Goal: Task Accomplishment & Management: Complete application form

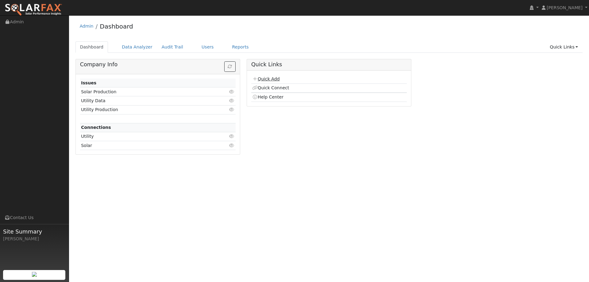
click at [272, 79] on link "Quick Add" at bounding box center [265, 78] width 27 height 5
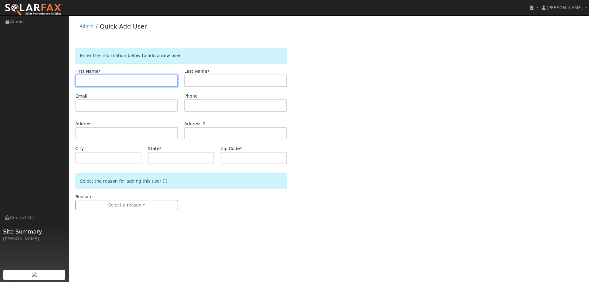
click at [98, 75] on input "text" at bounding box center [127, 81] width 103 height 12
click at [84, 77] on input "text" at bounding box center [127, 81] width 103 height 12
paste input "LISA C & JOHN"
type input "LISA C & JOHN"
drag, startPoint x: 123, startPoint y: 80, endPoint x: 65, endPoint y: 83, distance: 58.4
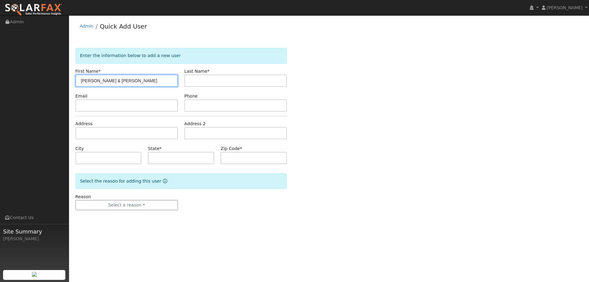
click at [65, 83] on div "installed Ivah Rapolla Ivah Rapolla Profile My Company Help Center Terms Of Ser…" at bounding box center [294, 148] width 589 height 267
click at [87, 82] on input "text" at bounding box center [127, 81] width 103 height 12
paste input "John Hutchinson"
click at [83, 83] on input "John Hutchinson" at bounding box center [127, 81] width 103 height 12
drag, startPoint x: 117, startPoint y: 82, endPoint x: 92, endPoint y: 83, distance: 25.2
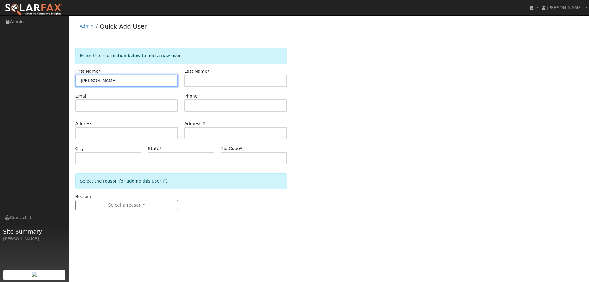
click at [92, 83] on input "John Hutchinson" at bounding box center [127, 81] width 103 height 12
type input "John"
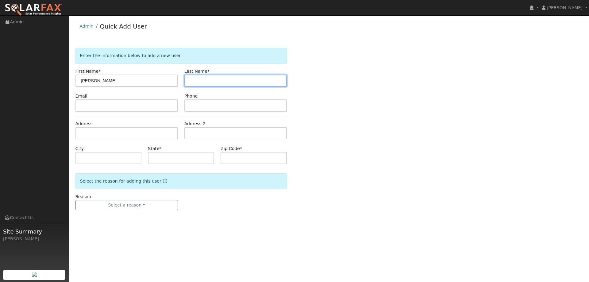
click at [198, 79] on input "text" at bounding box center [235, 81] width 103 height 12
paste input "Hutchinson"
type input "Hutchinson"
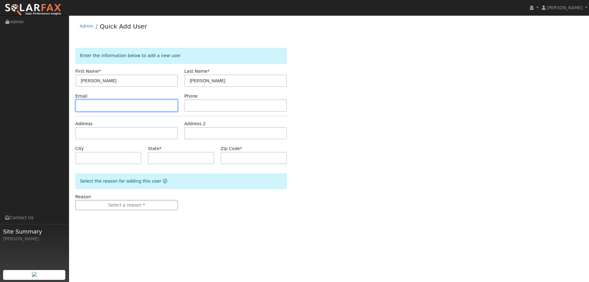
click at [142, 104] on input "text" at bounding box center [127, 105] width 103 height 12
click at [89, 104] on input "text" at bounding box center [127, 105] width 103 height 12
paste input "Kate4matt@gmail.com"
click at [82, 107] on input "Kate4matt@gmail.com" at bounding box center [127, 105] width 103 height 12
type input "Kate4matt@gmail.com"
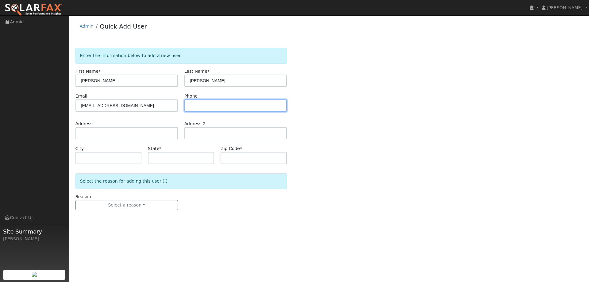
click at [211, 107] on input "text" at bounding box center [235, 105] width 103 height 12
click at [202, 107] on input "text" at bounding box center [235, 105] width 103 height 12
paste input "(925) 890-3088"
click at [190, 106] on input "(925) 890-3088" at bounding box center [235, 105] width 103 height 12
click at [191, 106] on input "(925) 890-3088" at bounding box center [235, 105] width 103 height 12
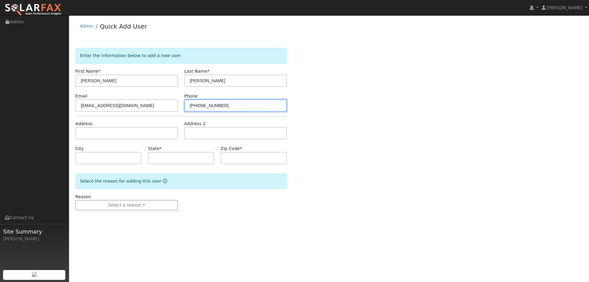
type input "(925) 890-3088"
click at [138, 128] on div "Address" at bounding box center [126, 130] width 109 height 19
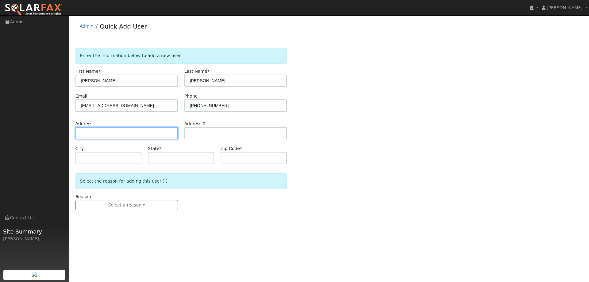
click at [138, 131] on input "text" at bounding box center [127, 133] width 103 height 12
click at [91, 134] on input "text" at bounding box center [127, 133] width 103 height 12
paste input "267 Apollo Way"
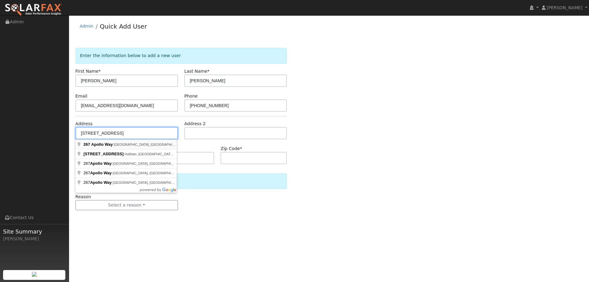
type input "267 Apollo Way"
type input "Pleasant Hill"
type input "CA"
type input "94523"
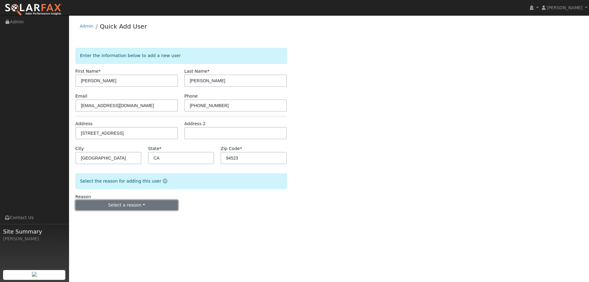
click at [145, 203] on button "Select a reason" at bounding box center [127, 205] width 103 height 10
click at [120, 217] on link "New lead" at bounding box center [110, 218] width 68 height 9
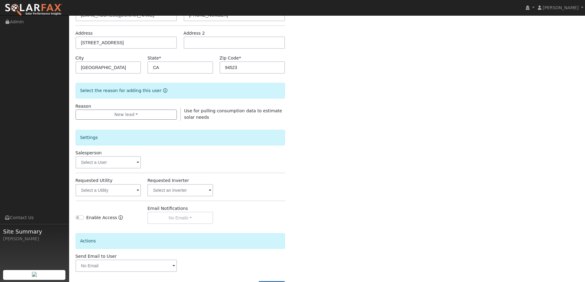
scroll to position [92, 0]
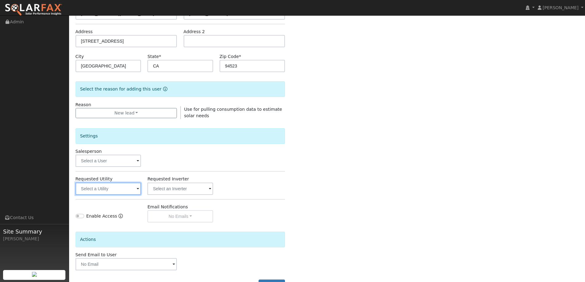
click at [115, 190] on input "text" at bounding box center [109, 189] width 66 height 12
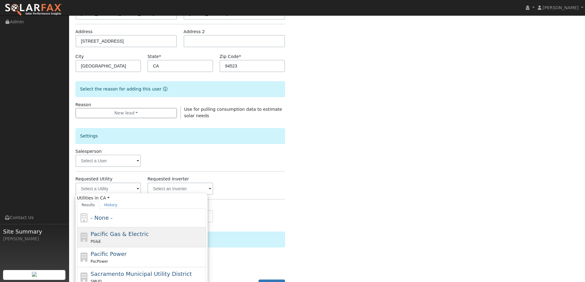
click at [148, 230] on div "Pacific Gas & Electric PG&E" at bounding box center [148, 237] width 114 height 15
type input "Pacific Gas & Electric"
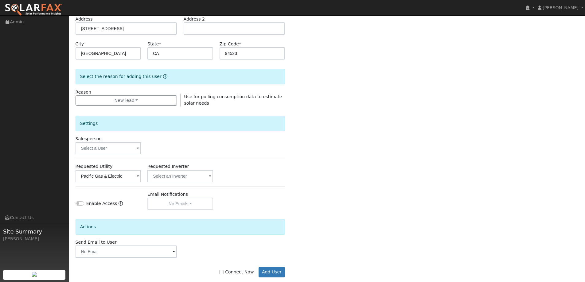
scroll to position [115, 0]
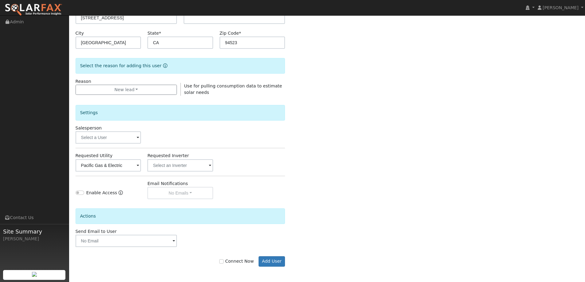
click at [227, 264] on label "Connect Now" at bounding box center [236, 261] width 34 height 6
click at [223, 264] on input "Connect Now" at bounding box center [221, 261] width 4 height 4
checkbox input "true"
click at [273, 261] on button "Add User" at bounding box center [271, 261] width 27 height 10
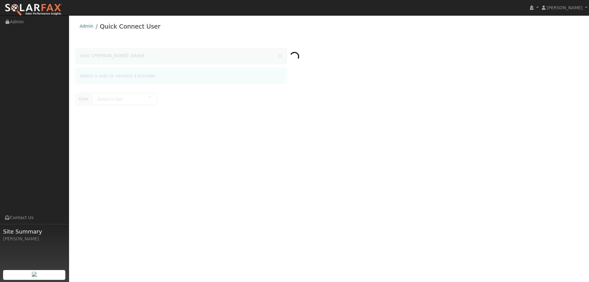
type input "[PERSON_NAME]"
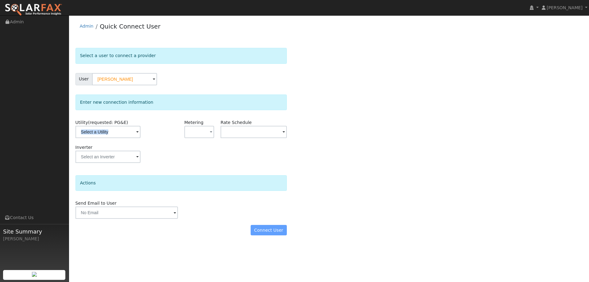
click at [115, 138] on div "Utility (requested: PG&E)" at bounding box center [108, 131] width 73 height 25
drag, startPoint x: 113, startPoint y: 122, endPoint x: 120, endPoint y: 130, distance: 10.5
click at [113, 122] on span "(requested: PG&E)" at bounding box center [108, 122] width 40 height 5
click at [121, 132] on input "text" at bounding box center [108, 132] width 65 height 12
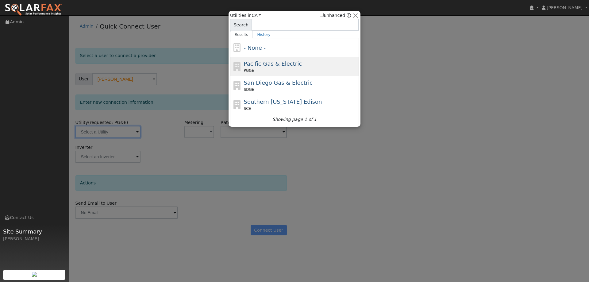
click at [287, 67] on span "Pacific Gas & Electric" at bounding box center [273, 63] width 58 height 6
type input "PG&E"
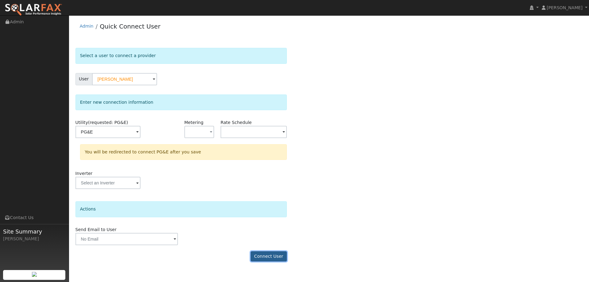
click at [273, 257] on button "Connect User" at bounding box center [269, 256] width 36 height 10
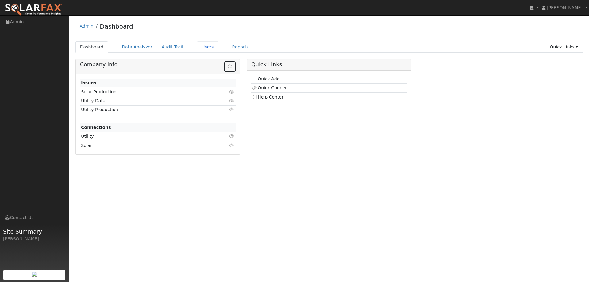
click at [201, 49] on link "Users" at bounding box center [207, 46] width 21 height 11
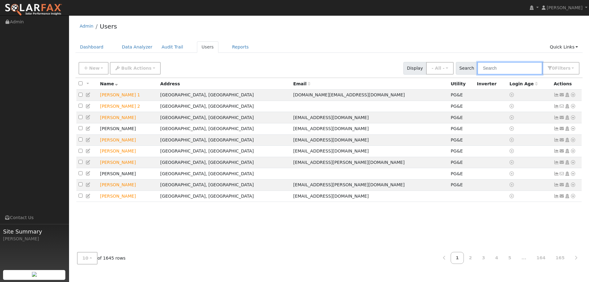
click at [500, 71] on input "text" at bounding box center [510, 68] width 65 height 13
drag, startPoint x: 504, startPoint y: 62, endPoint x: 508, endPoint y: 66, distance: 5.2
click at [504, 62] on input "text" at bounding box center [510, 68] width 65 height 13
click at [492, 72] on input "text" at bounding box center [510, 68] width 65 height 13
paste input "John Hutchinson"
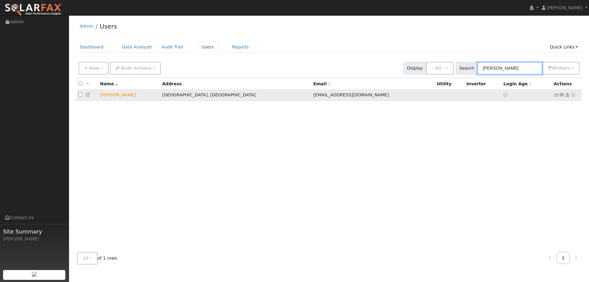
type input "John Hutchinson"
click at [576, 97] on icon at bounding box center [574, 95] width 6 height 4
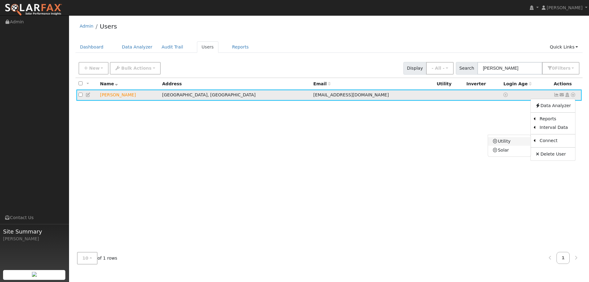
click at [522, 142] on link "Utility" at bounding box center [509, 141] width 43 height 9
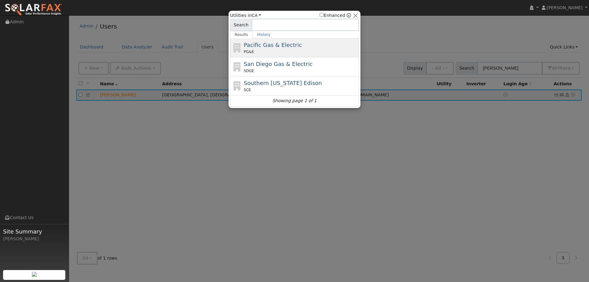
click at [283, 49] on div "Pacific Gas & Electric PG&E" at bounding box center [301, 48] width 114 height 14
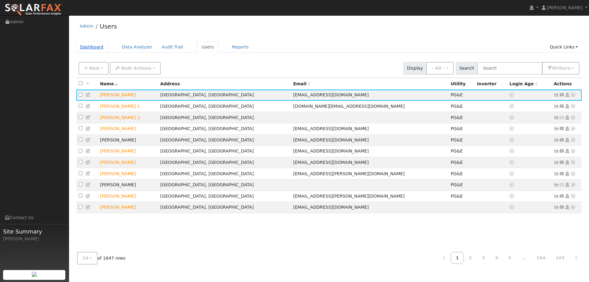
click at [90, 51] on link "Dashboard" at bounding box center [92, 46] width 33 height 11
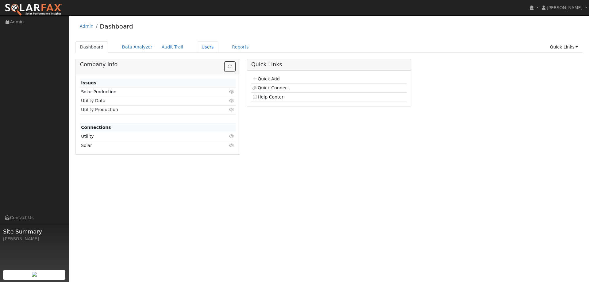
click at [198, 49] on link "Users" at bounding box center [207, 46] width 21 height 11
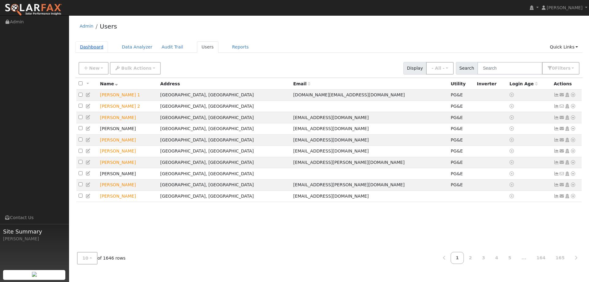
click at [95, 50] on link "Dashboard" at bounding box center [92, 46] width 33 height 11
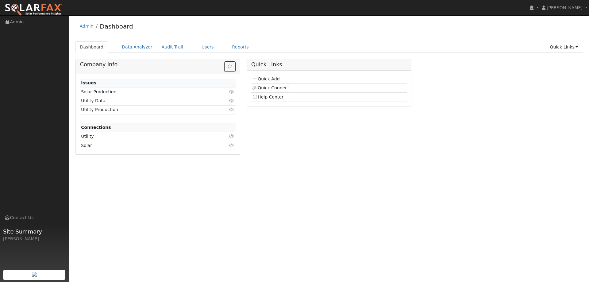
click at [270, 80] on link "Quick Add" at bounding box center [265, 78] width 27 height 5
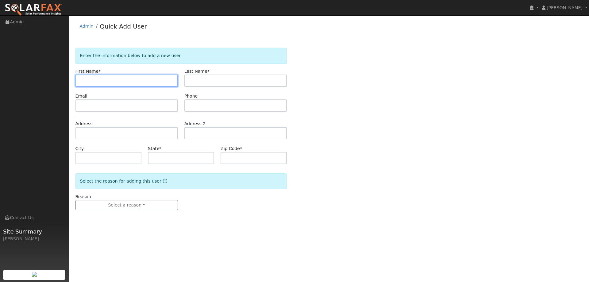
drag, startPoint x: 101, startPoint y: 85, endPoint x: 92, endPoint y: 80, distance: 10.0
click at [99, 84] on input "text" at bounding box center [127, 81] width 103 height 12
paste input "Sok"
click at [82, 78] on input "Sok" at bounding box center [127, 81] width 103 height 12
type input "Sok"
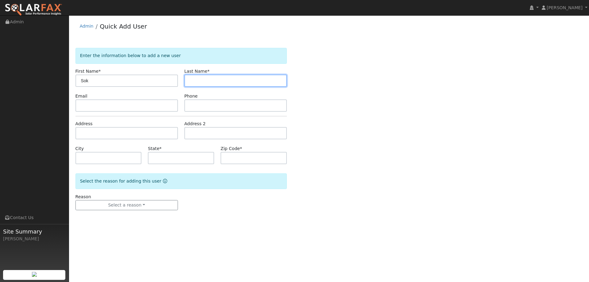
click at [213, 77] on input "text" at bounding box center [235, 81] width 103 height 12
click at [203, 76] on input "text" at bounding box center [235, 81] width 103 height 12
paste input "Geesling"
click at [191, 80] on input "Geesling" at bounding box center [235, 81] width 103 height 12
type input "Geesling"
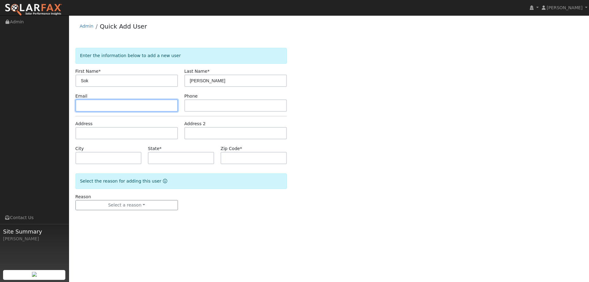
click at [92, 107] on input "text" at bounding box center [127, 105] width 103 height 12
click at [98, 104] on input "text" at bounding box center [127, 105] width 103 height 12
paste input "pazpink@att.net"
click at [82, 106] on input "pazpink@att.net" at bounding box center [127, 105] width 103 height 12
type input "pazpink@att.net"
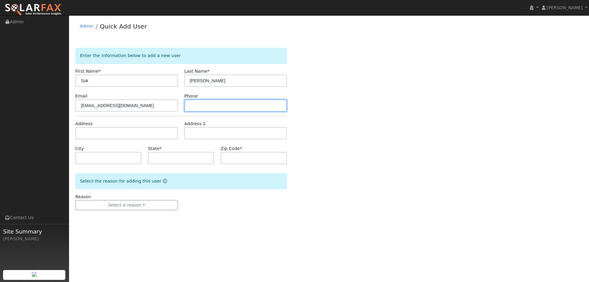
click at [204, 102] on input "text" at bounding box center [235, 105] width 103 height 12
click at [196, 105] on input "text" at bounding box center [235, 105] width 103 height 12
paste input "(707) 334-7784"
click at [190, 106] on input "(707) 334-7784" at bounding box center [235, 105] width 103 height 12
type input "(707) 334-7784"
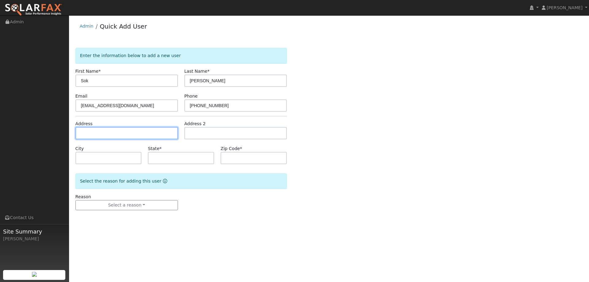
click at [153, 133] on input "text" at bounding box center [127, 133] width 103 height 12
click at [108, 126] on div "Address" at bounding box center [126, 130] width 109 height 19
click at [106, 132] on input "text" at bounding box center [127, 133] width 103 height 12
paste input "672 Sparrowhawk Drive"
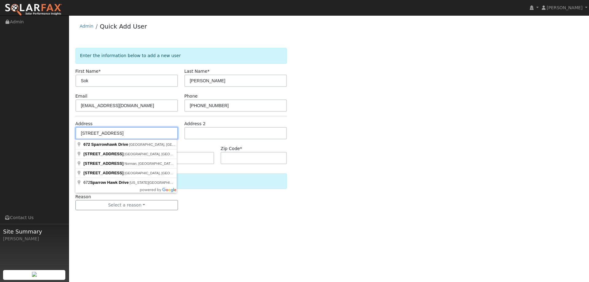
type input "672 Sparrowhawk Drive"
type input "Vacaville"
type input "CA"
type input "95687"
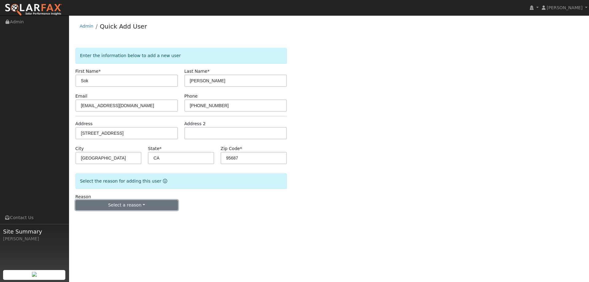
click at [146, 208] on button "Select a reason" at bounding box center [127, 205] width 103 height 10
click at [99, 221] on link "New lead" at bounding box center [110, 218] width 68 height 9
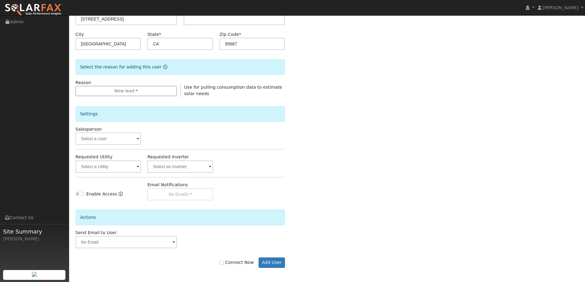
scroll to position [115, 0]
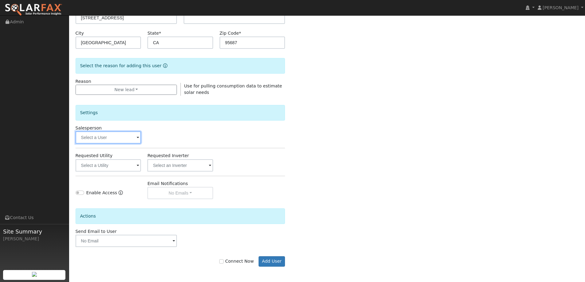
click at [132, 135] on input "text" at bounding box center [109, 137] width 66 height 12
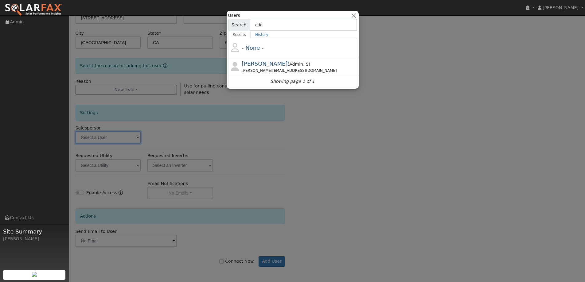
type input "ada"
click at [289, 62] on span "Admin" at bounding box center [296, 64] width 14 height 5
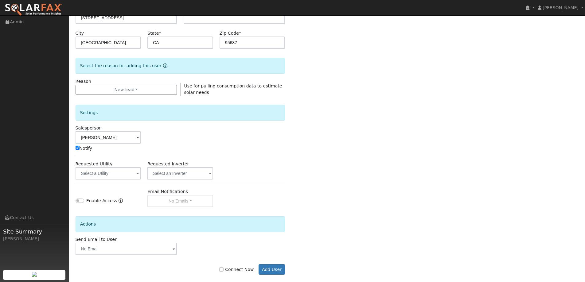
type input "Adam Hedemark"
click at [122, 175] on input "text" at bounding box center [109, 173] width 66 height 12
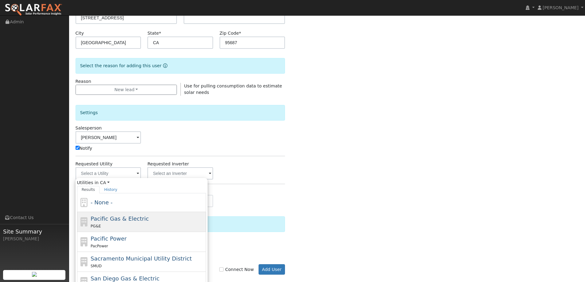
click at [136, 221] on span "Pacific Gas & Electric" at bounding box center [120, 219] width 58 height 6
type input "Pacific Gas & Electric"
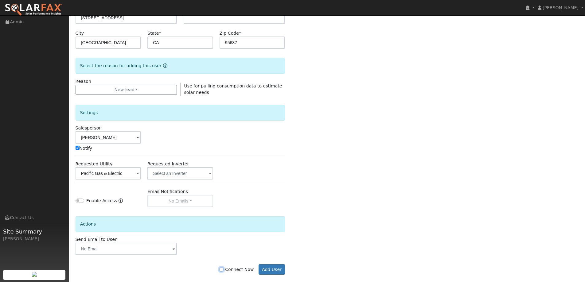
click at [223, 269] on input "Connect Now" at bounding box center [221, 269] width 4 height 4
checkbox input "true"
click at [267, 269] on button "Add User" at bounding box center [271, 269] width 27 height 10
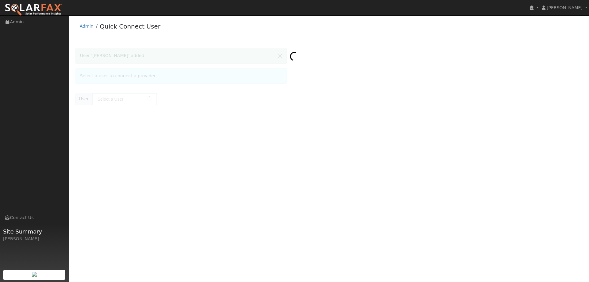
type input "[PERSON_NAME]"
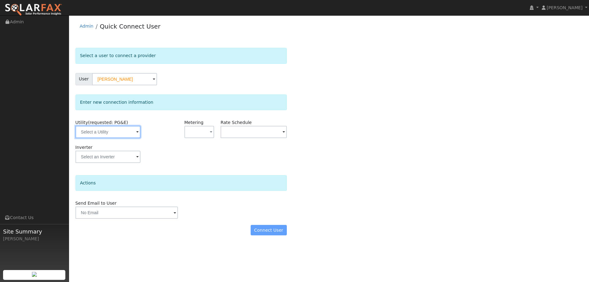
click at [115, 128] on input "text" at bounding box center [108, 132] width 65 height 12
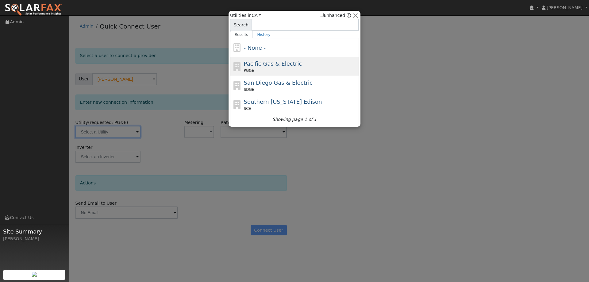
click at [292, 68] on div "Pacific Gas & Electric PG&E" at bounding box center [301, 67] width 114 height 14
type input "PG&E"
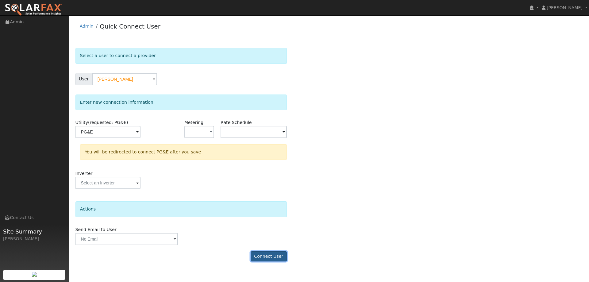
click at [278, 259] on button "Connect User" at bounding box center [269, 256] width 36 height 10
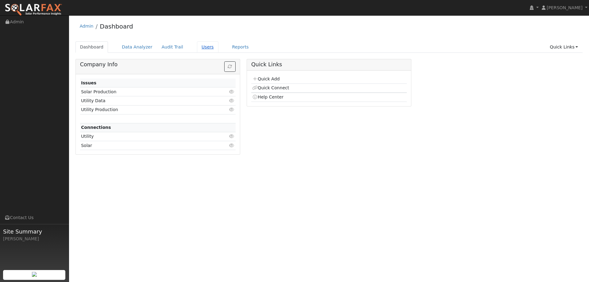
click at [197, 49] on link "Users" at bounding box center [207, 46] width 21 height 11
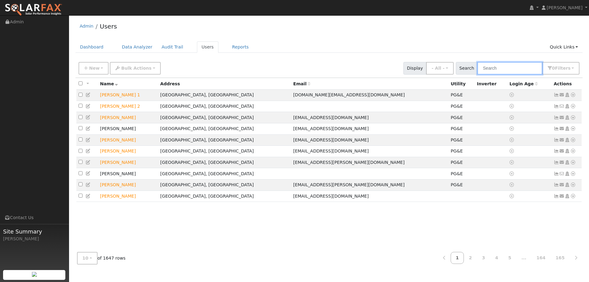
drag, startPoint x: 516, startPoint y: 68, endPoint x: 511, endPoint y: 68, distance: 4.6
click at [516, 68] on input "text" at bounding box center [510, 68] width 65 height 13
paste input "[PERSON_NAME]"
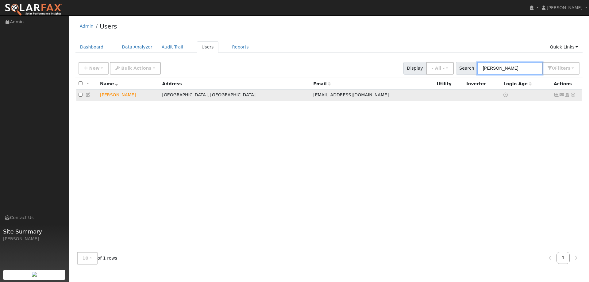
type input "[PERSON_NAME]"
click at [573, 96] on icon at bounding box center [574, 95] width 6 height 4
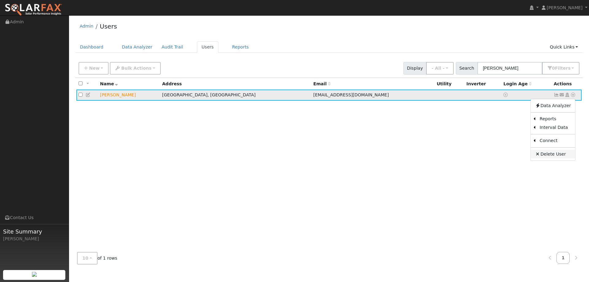
click at [556, 157] on link "Delete User" at bounding box center [553, 154] width 45 height 9
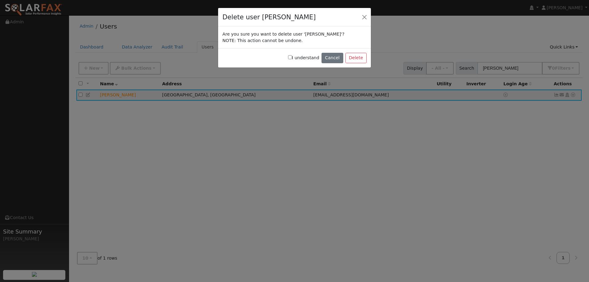
click at [292, 57] on input "I understand" at bounding box center [290, 57] width 4 height 4
checkbox input "true"
click at [364, 55] on button "Delete" at bounding box center [356, 58] width 21 height 10
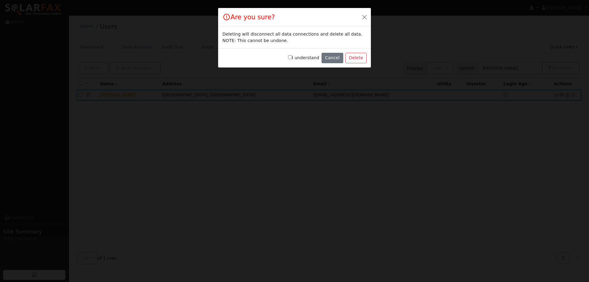
click at [292, 58] on input "I understand" at bounding box center [290, 57] width 4 height 4
checkbox input "true"
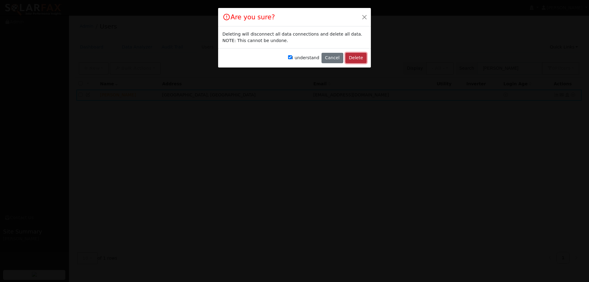
click at [367, 53] on button "Delete" at bounding box center [356, 58] width 21 height 10
